Goal: Information Seeking & Learning: Learn about a topic

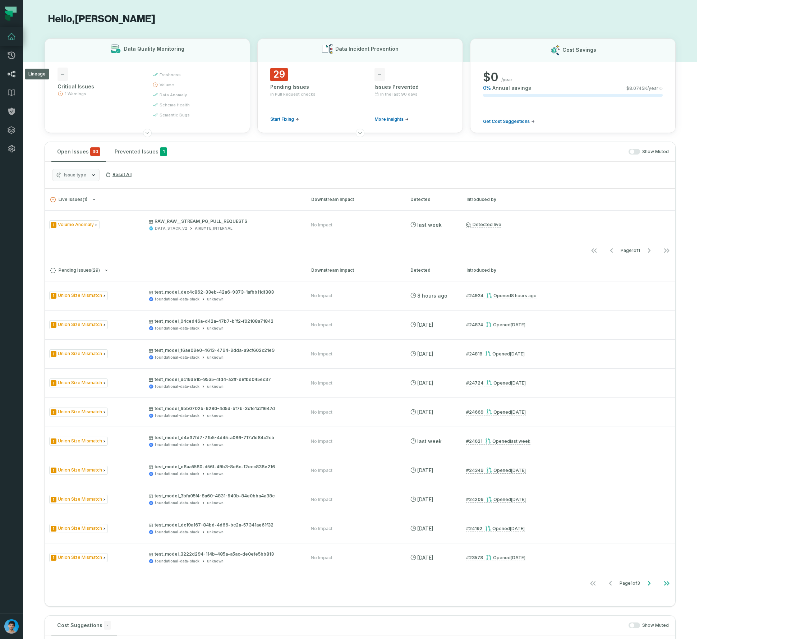
click at [6, 75] on link "Lineage" at bounding box center [11, 74] width 23 height 19
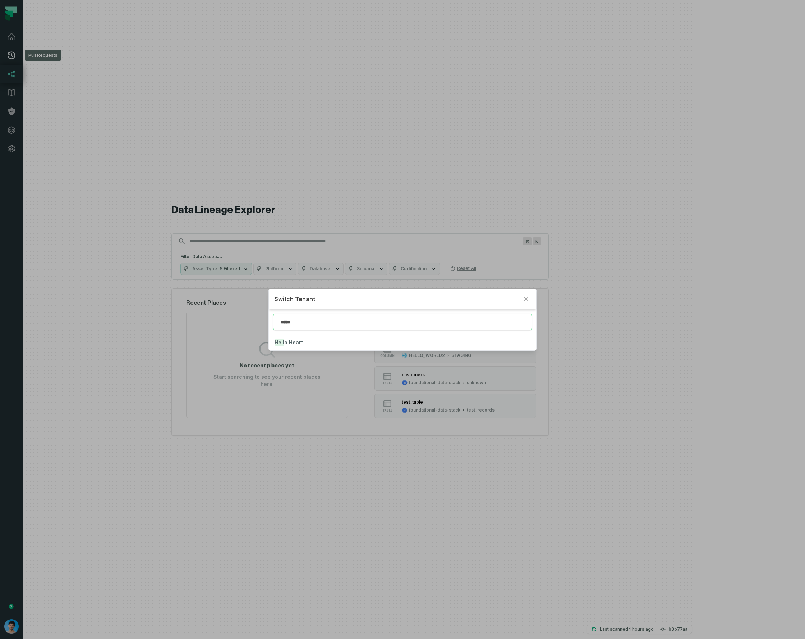
type input "*****"
click button "Hello Heart" at bounding box center [403, 343] width 268 height 16
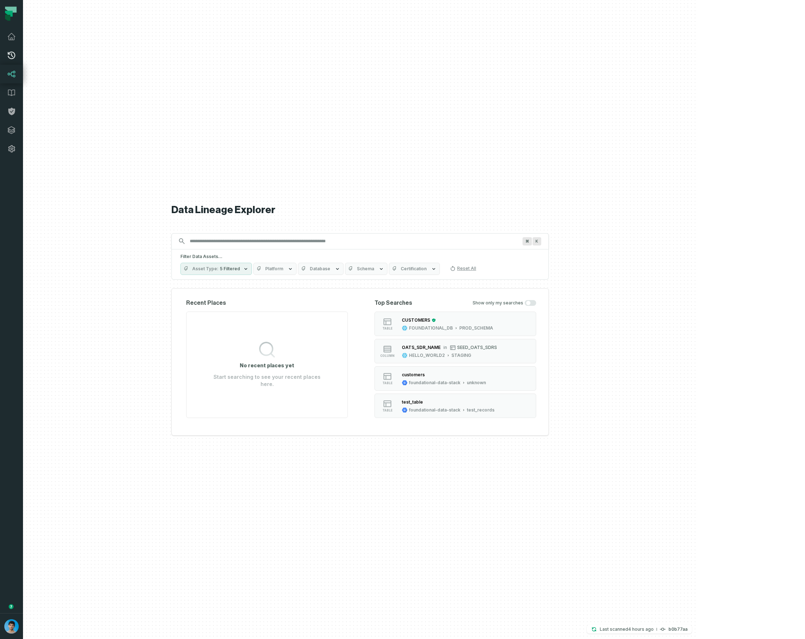
click at [12, 55] on icon at bounding box center [12, 56] width 8 height 8
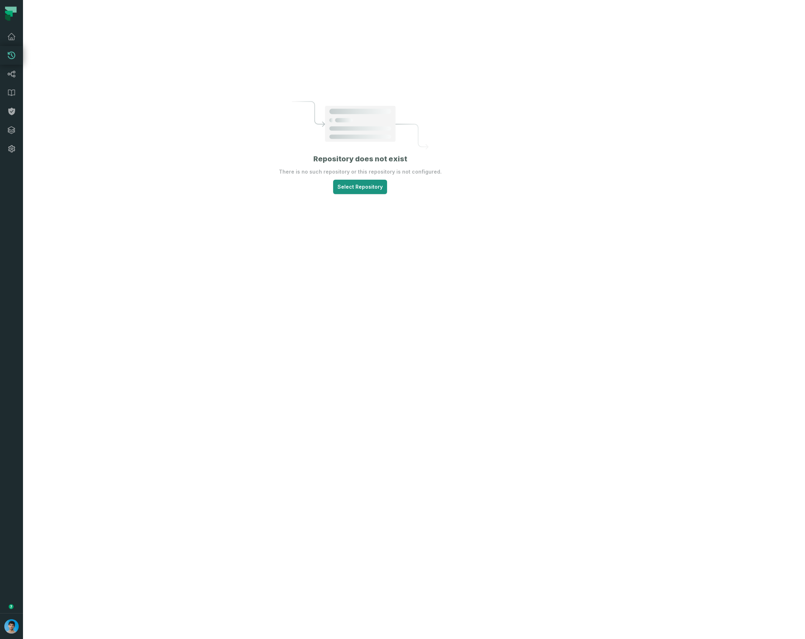
click at [407, 210] on html "Pull Requests Dashboard Lineage Data Catalog Policies Integrations Settings Omr…" at bounding box center [402, 319] width 805 height 639
click at [415, 280] on span "data-quality-guardian" at bounding box center [408, 280] width 46 height 6
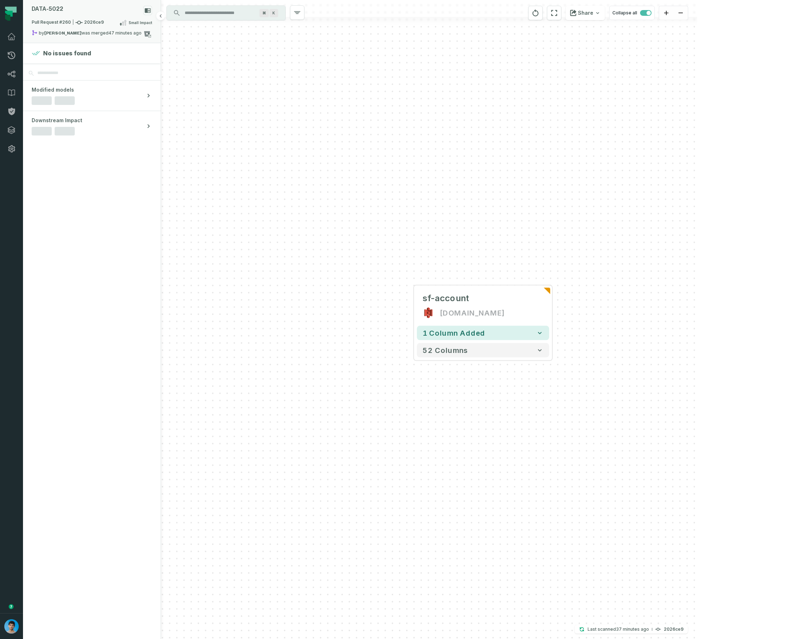
click at [103, 28] on div "Pull Request #260 2026ce9 Small Impact" at bounding box center [92, 24] width 120 height 12
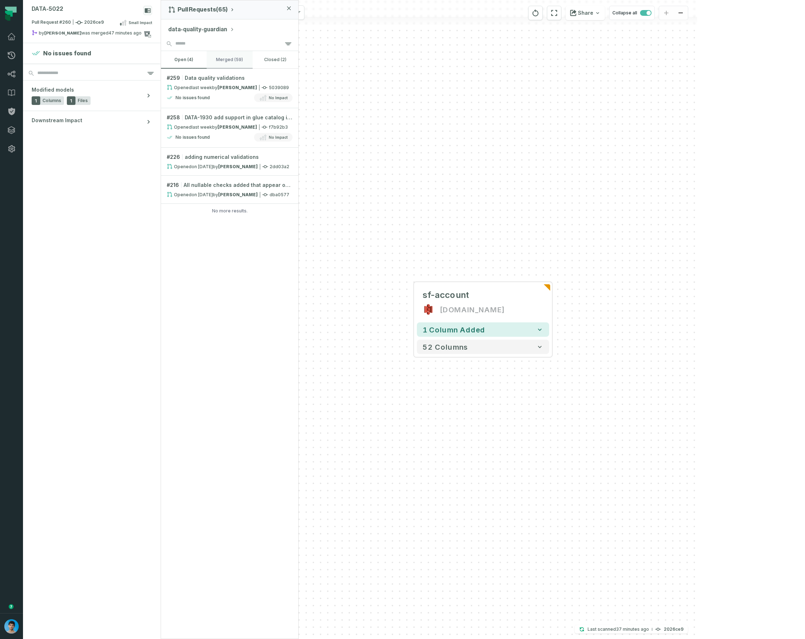
click at [226, 59] on button "merged (59)" at bounding box center [230, 59] width 46 height 17
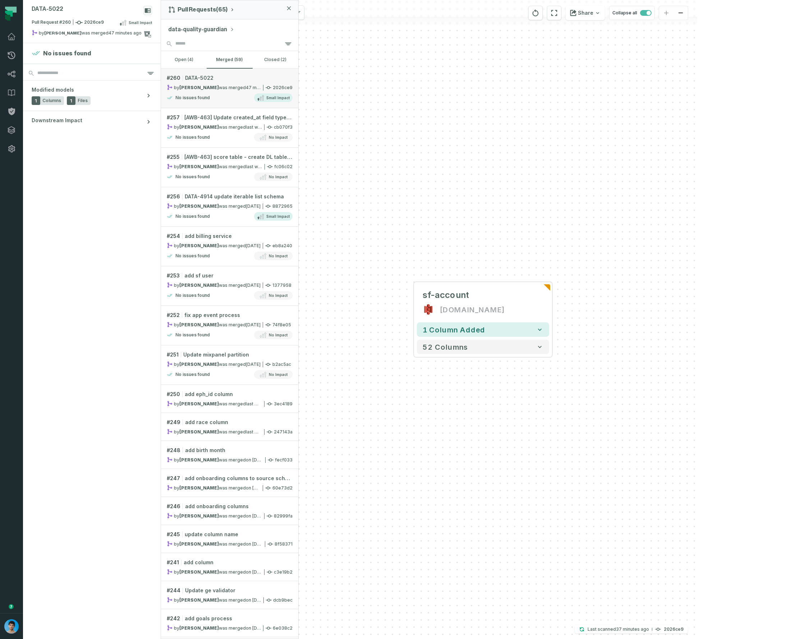
click at [220, 96] on div "No issues found Small Impact" at bounding box center [230, 97] width 126 height 9
drag, startPoint x: 494, startPoint y: 146, endPoint x: 489, endPoint y: 146, distance: 5.8
click at [494, 146] on div "+ sf-account s3.hello.do.gold.data.prod + 1 column added 52 columns" at bounding box center [429, 319] width 536 height 639
click at [406, 141] on div "+ sf-account s3.hello.do.gold.data.prod + 1 column added 52 columns" at bounding box center [429, 319] width 536 height 639
click at [77, 24] on icon at bounding box center [79, 22] width 7 height 7
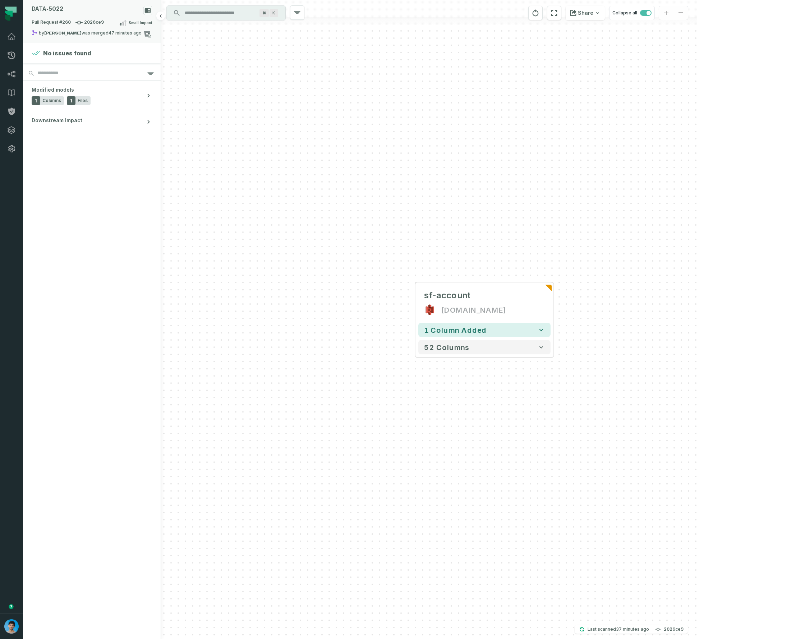
click at [81, 25] on icon at bounding box center [79, 22] width 7 height 7
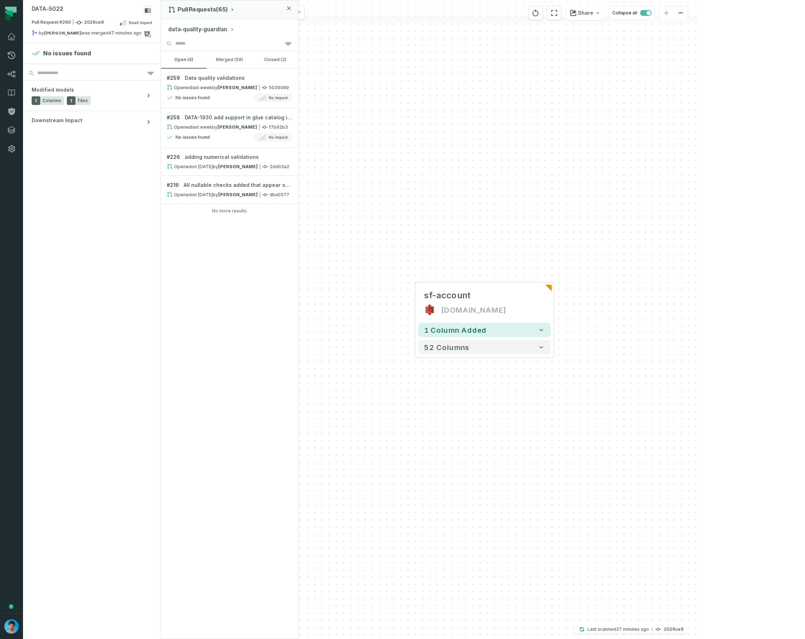
click at [211, 25] on button "data-quality-guardian" at bounding box center [201, 29] width 66 height 9
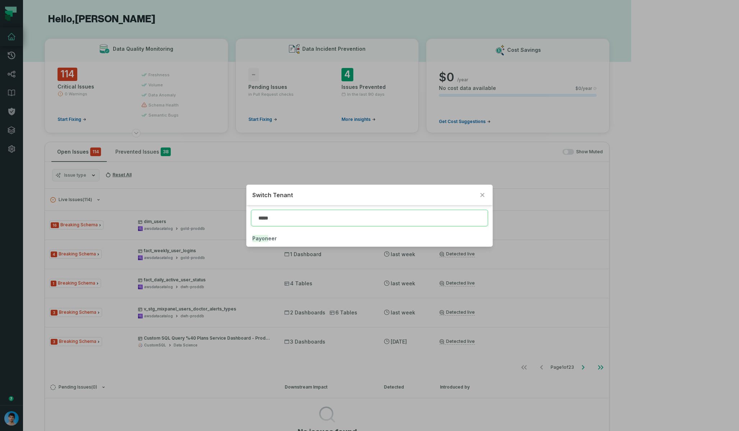
type input "*****"
click button "Payon eer" at bounding box center [370, 238] width 246 height 16
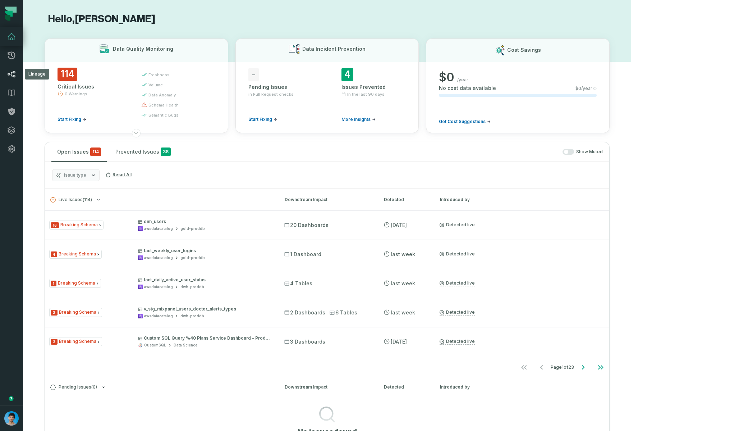
click at [12, 74] on icon at bounding box center [11, 74] width 9 height 9
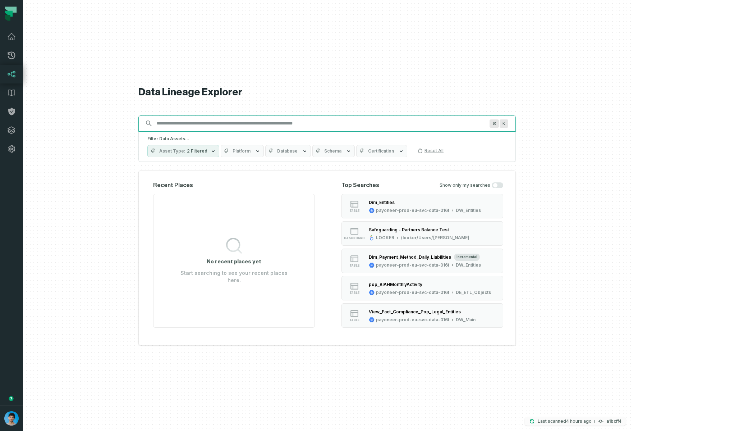
click at [592, 421] on relative-time "8/26/2025, 10:13:06 AM" at bounding box center [579, 420] width 26 height 5
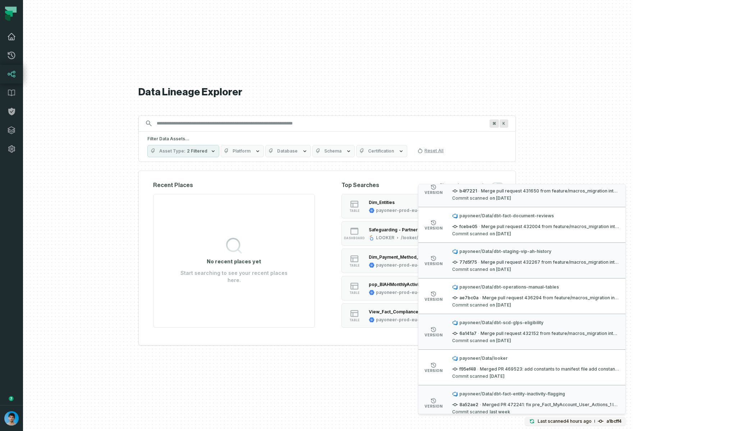
scroll to position [2816, 0]
click at [13, 38] on icon at bounding box center [11, 36] width 9 height 9
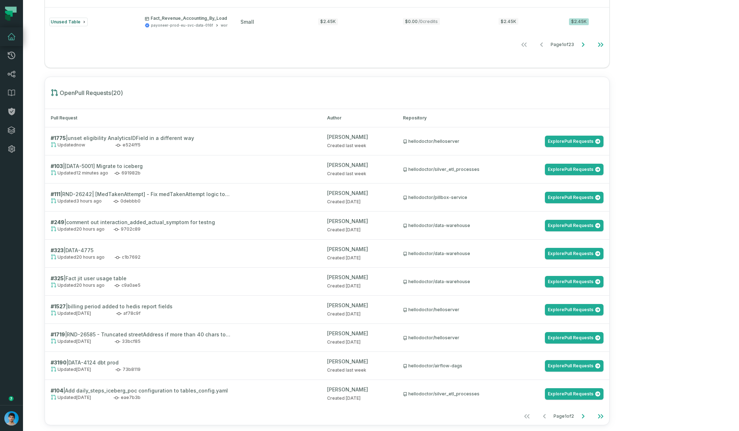
scroll to position [668, 0]
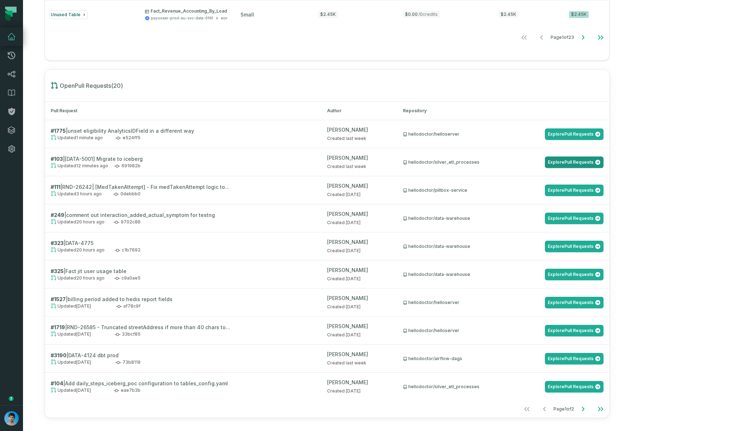
click at [604, 162] on link "Explore Pull Requests" at bounding box center [574, 162] width 59 height 12
click at [604, 191] on link "Explore Pull Requests" at bounding box center [574, 190] width 59 height 12
click at [604, 214] on link "Explore Pull Requests" at bounding box center [574, 219] width 59 height 12
click at [604, 246] on link "Explore Pull Requests" at bounding box center [574, 247] width 59 height 12
click at [604, 275] on link "Explore Pull Requests" at bounding box center [574, 275] width 59 height 12
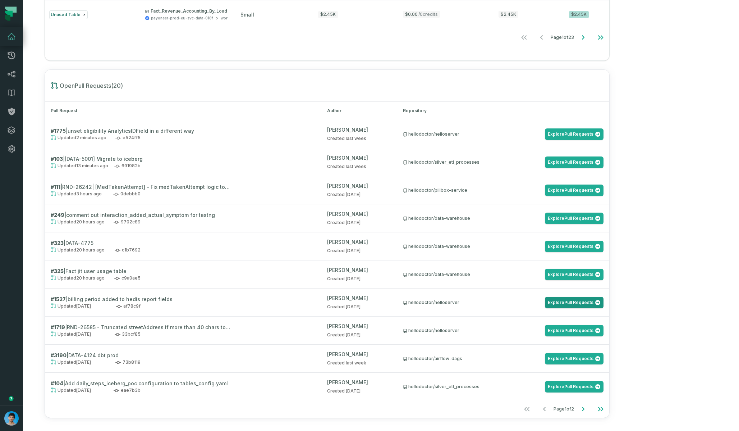
click at [604, 302] on link "Explore Pull Requests" at bounding box center [574, 303] width 59 height 12
click at [604, 325] on link "Explore Pull Requests" at bounding box center [574, 331] width 59 height 12
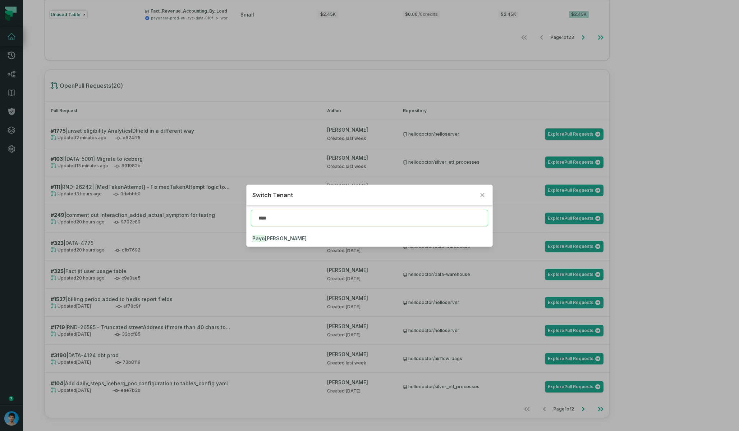
type input "****"
click button "Payo neer" at bounding box center [370, 238] width 246 height 16
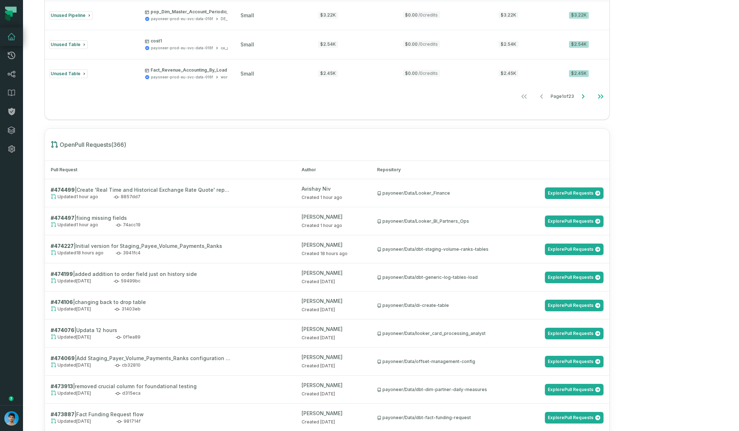
scroll to position [684, 0]
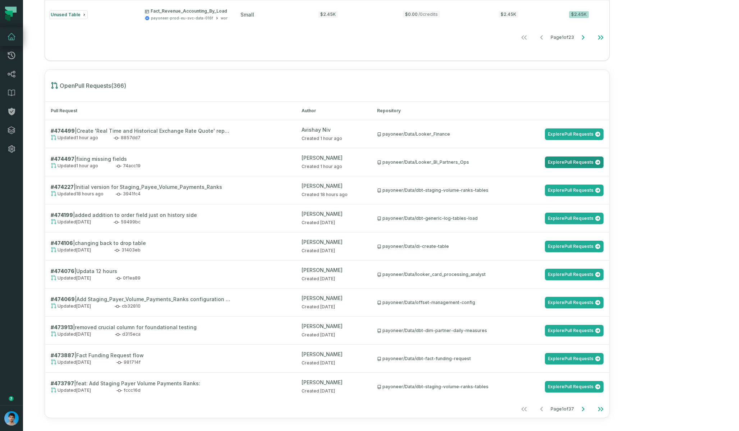
click at [604, 164] on link "Explore Pull Requests" at bounding box center [574, 162] width 59 height 12
click at [604, 188] on link "Explore Pull Requests" at bounding box center [574, 190] width 59 height 12
click at [604, 222] on link "Explore Pull Requests" at bounding box center [574, 219] width 59 height 12
click at [604, 249] on link "Explore Pull Requests" at bounding box center [574, 247] width 59 height 12
click at [604, 276] on link "Explore Pull Requests" at bounding box center [574, 275] width 59 height 12
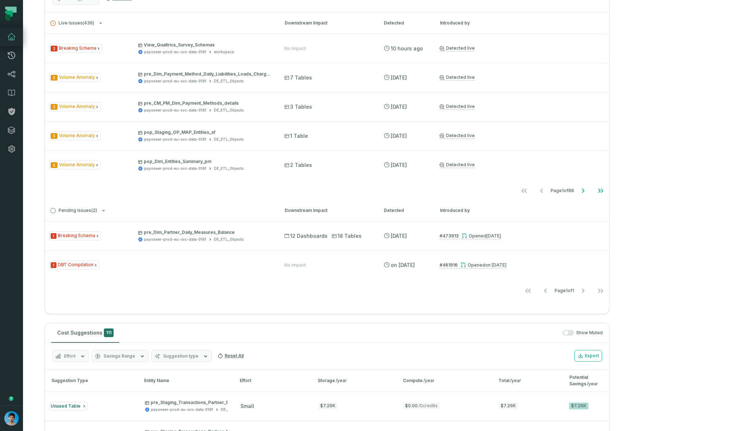
scroll to position [348, 0]
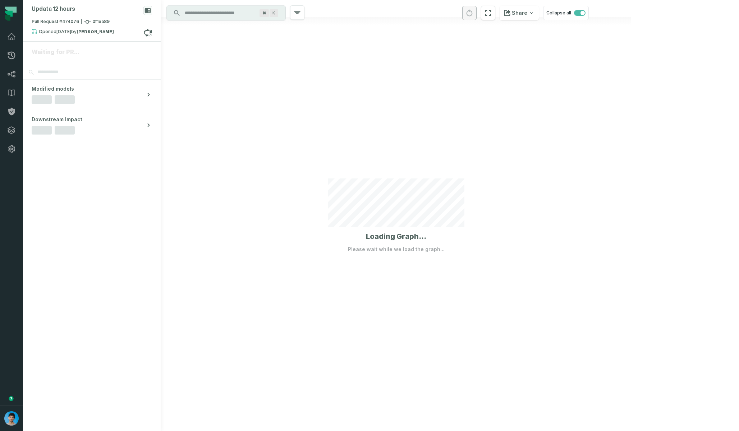
click at [285, 130] on div at bounding box center [396, 215] width 470 height 431
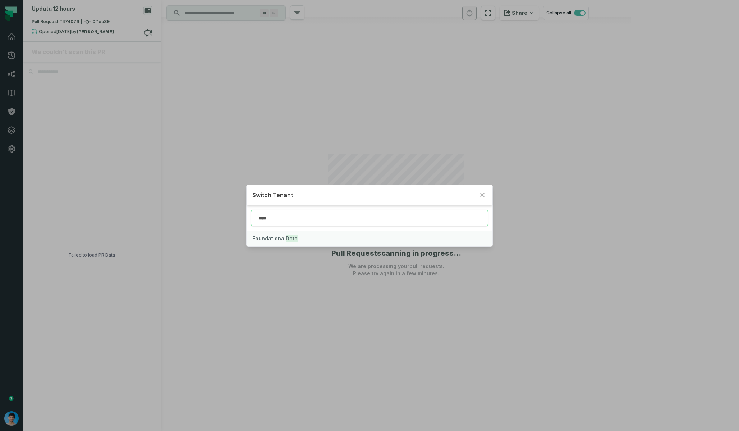
type input "****"
click at [325, 237] on button "Foundational Data" at bounding box center [370, 238] width 246 height 16
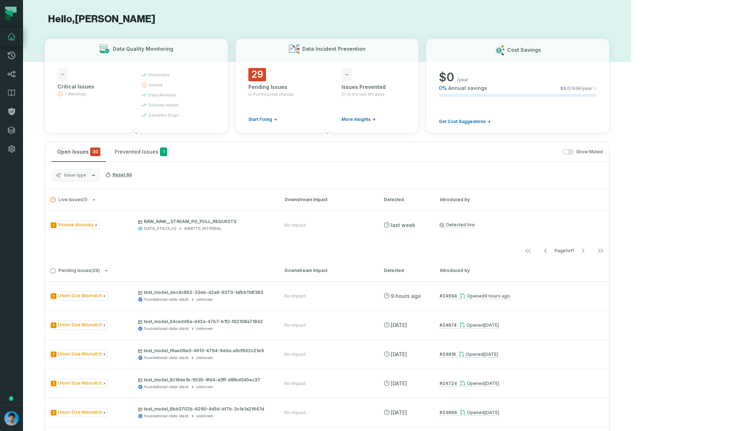
click at [428, 18] on h1 "Hello, [PERSON_NAME]" at bounding box center [327, 19] width 565 height 13
click at [568, 20] on h1 "Hello, Omri Ildis" at bounding box center [327, 19] width 565 height 13
click at [12, 79] on link "Lineage" at bounding box center [11, 74] width 23 height 19
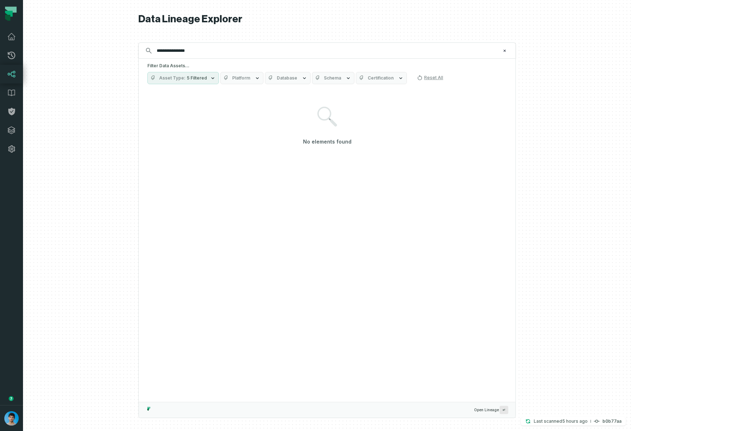
click at [207, 78] on span "5 Filtered" at bounding box center [197, 78] width 20 height 6
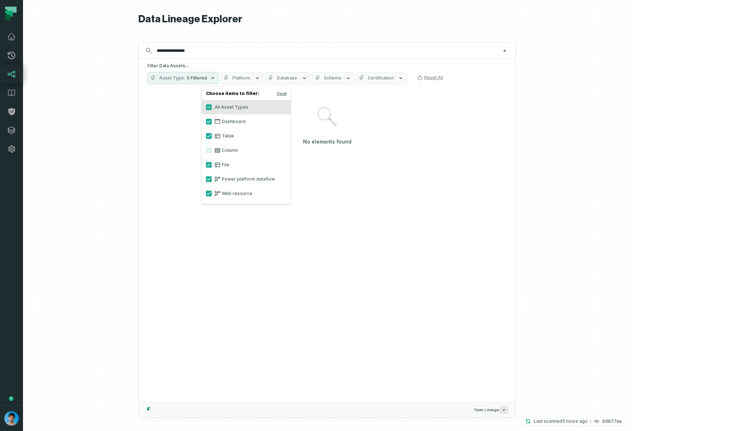
click at [264, 76] on button "Platform" at bounding box center [241, 78] width 43 height 12
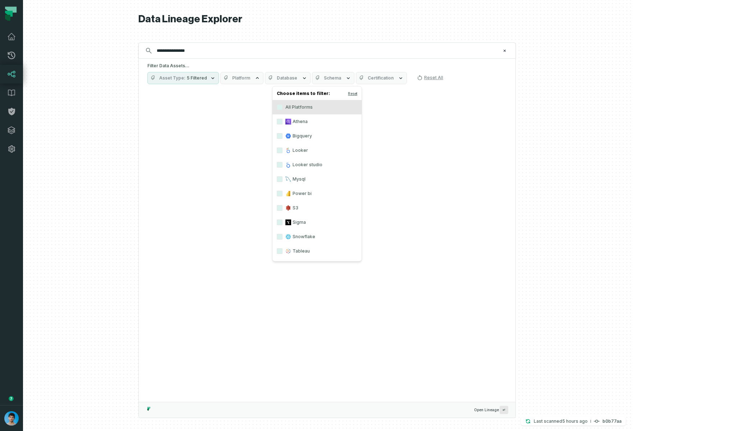
click at [264, 76] on button "Platform" at bounding box center [241, 78] width 43 height 12
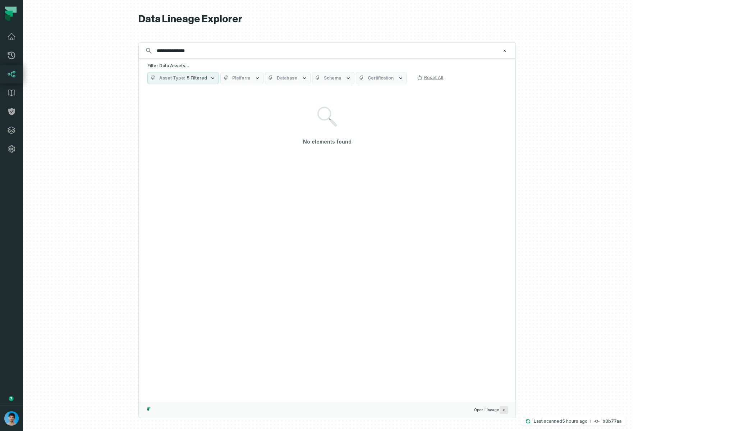
click at [264, 76] on button "Platform" at bounding box center [241, 78] width 43 height 12
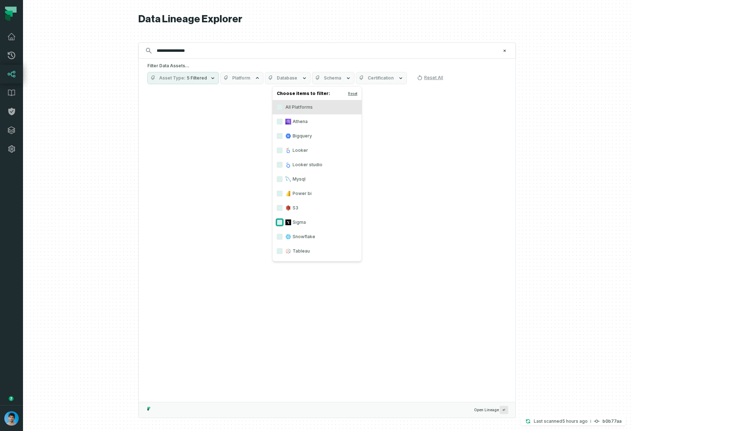
click at [278, 220] on button "Sigma" at bounding box center [280, 222] width 6 height 6
click at [322, 65] on h5 "Filter Data Assets..." at bounding box center [327, 66] width 360 height 6
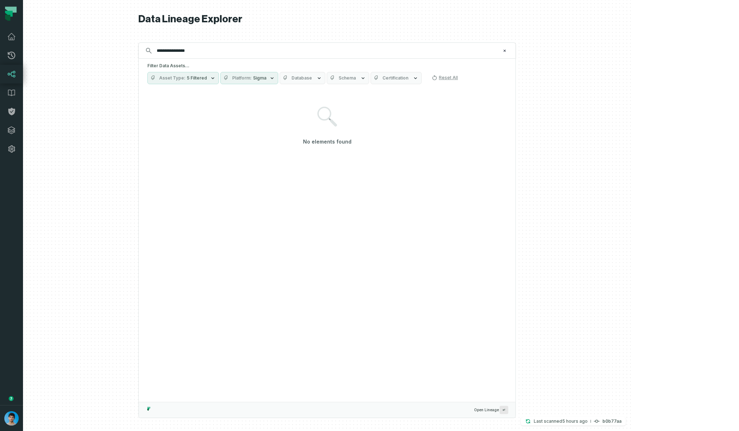
click at [296, 43] on div "**********" at bounding box center [327, 50] width 378 height 16
click at [295, 50] on input "**********" at bounding box center [326, 51] width 348 height 12
type input "****"
click at [278, 82] on button "Platform Sigma" at bounding box center [249, 78] width 58 height 12
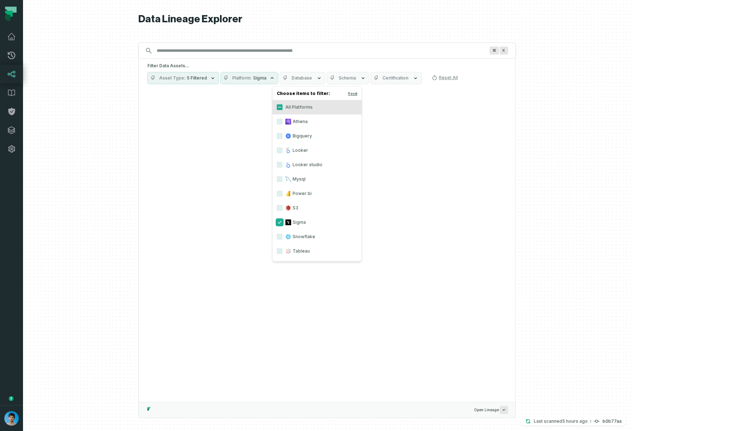
click at [280, 222] on button "Sigma" at bounding box center [280, 222] width 6 height 6
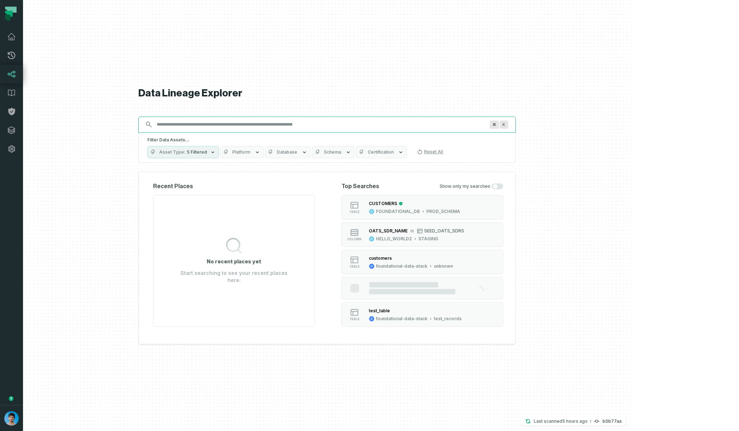
click at [261, 126] on input "Discovery Provider cmdk menu" at bounding box center [320, 125] width 337 height 12
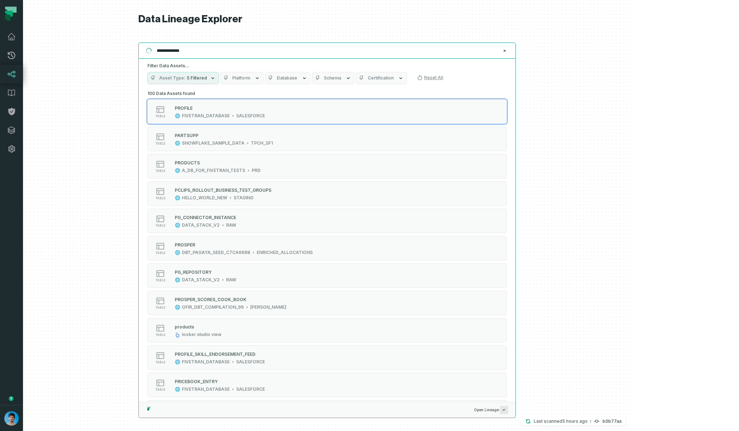
type input "**********"
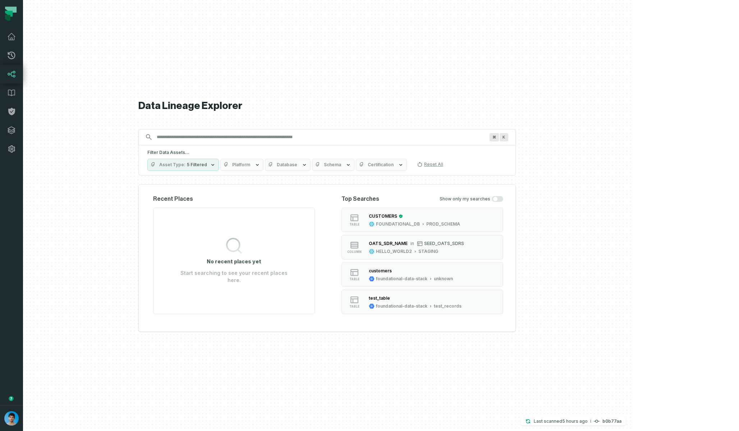
click at [207, 165] on span "5 Filtered" at bounding box center [197, 165] width 20 height 6
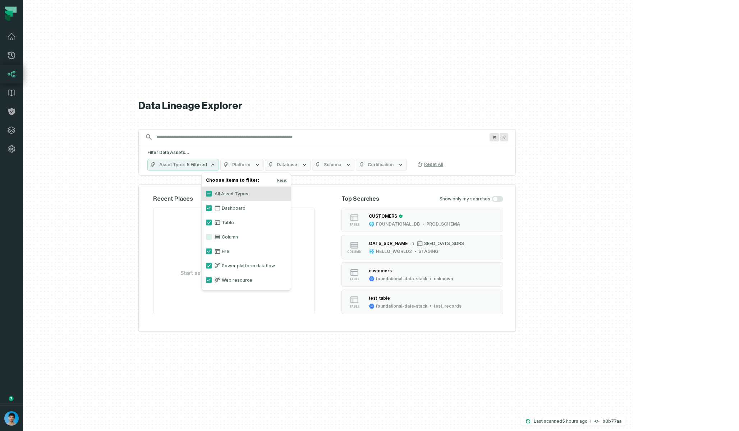
click at [341, 165] on span "Schema" at bounding box center [332, 165] width 17 height 6
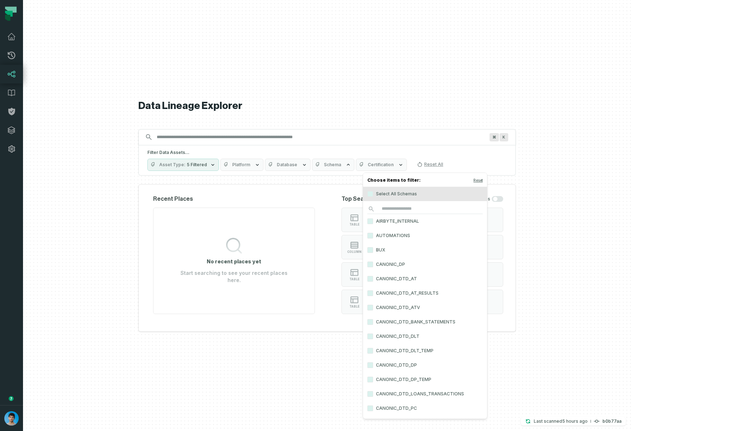
click at [307, 167] on icon "button" at bounding box center [305, 165] width 6 height 6
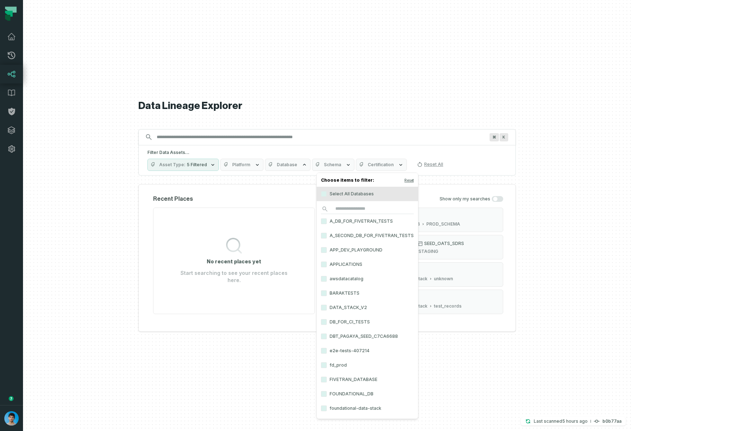
click at [207, 166] on span "5 Filtered" at bounding box center [197, 165] width 20 height 6
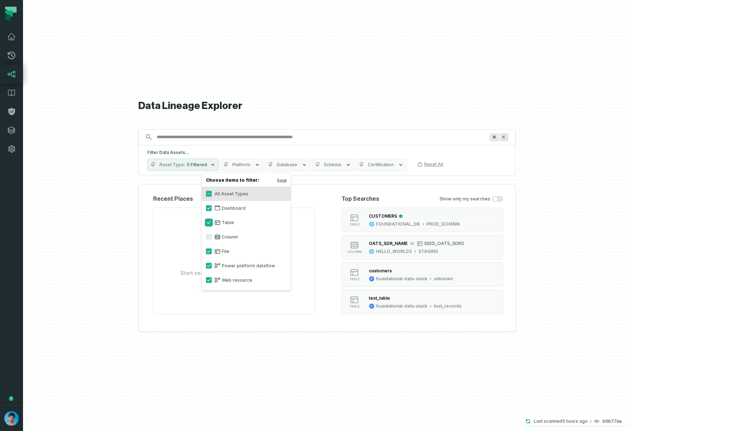
click at [209, 221] on button "Table" at bounding box center [209, 223] width 6 height 6
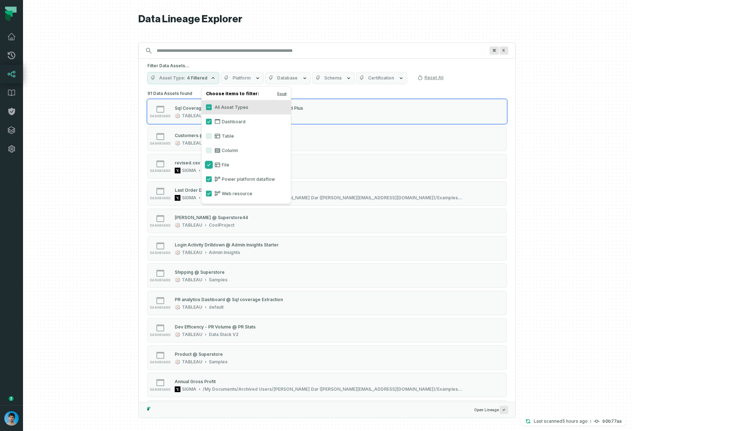
click at [211, 163] on button "File" at bounding box center [209, 165] width 6 height 6
click at [210, 179] on button "Power platform dataflow" at bounding box center [209, 179] width 6 height 6
click at [210, 191] on button "Web resource" at bounding box center [209, 194] width 6 height 6
type button "on"
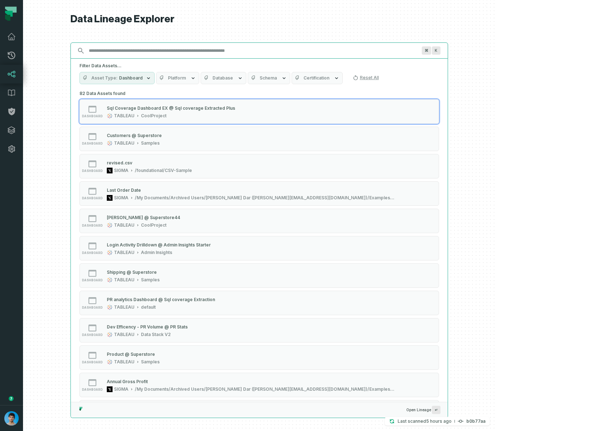
click at [224, 52] on input "Discovery Provider cmdk menu" at bounding box center [253, 51] width 337 height 12
click at [226, 51] on input "Discovery Provider cmdk menu" at bounding box center [253, 51] width 337 height 12
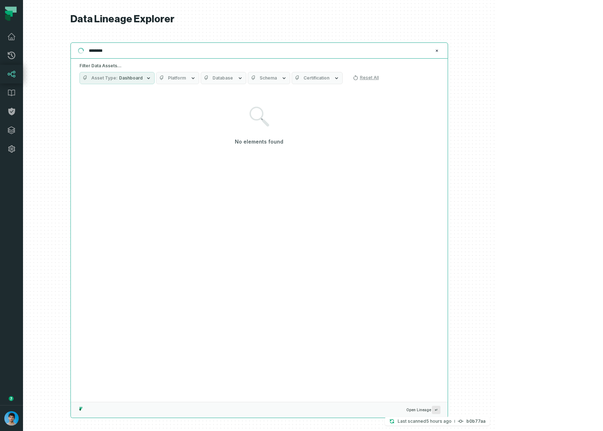
type input "*******"
